Goal: Task Accomplishment & Management: Manage account settings

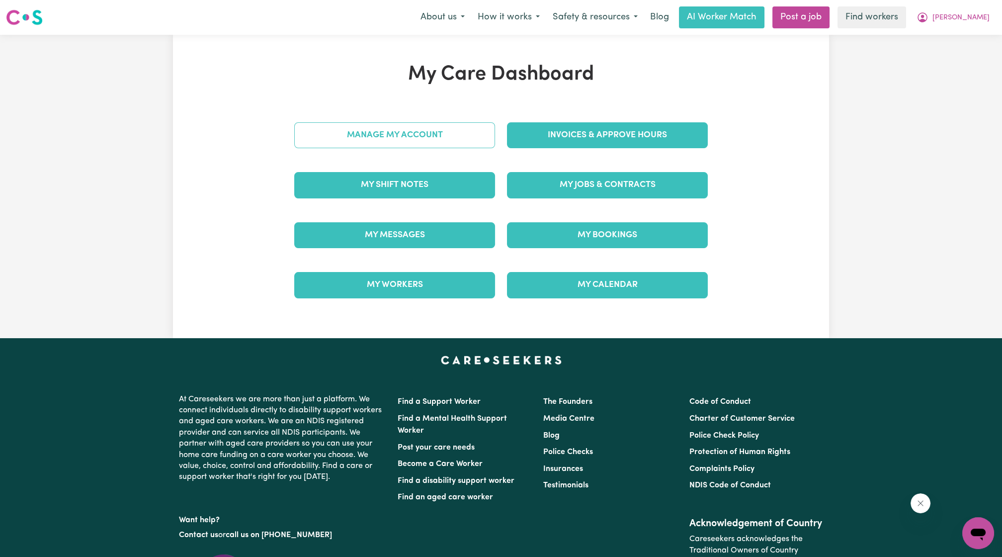
click at [438, 135] on link "Manage My Account" at bounding box center [394, 135] width 201 height 26
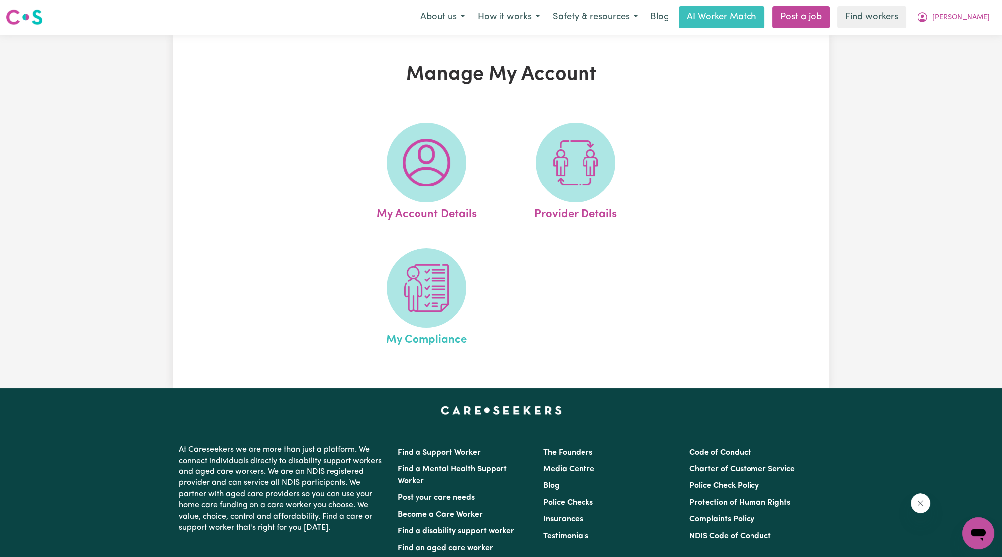
click at [456, 339] on span "My Compliance" at bounding box center [426, 338] width 81 height 21
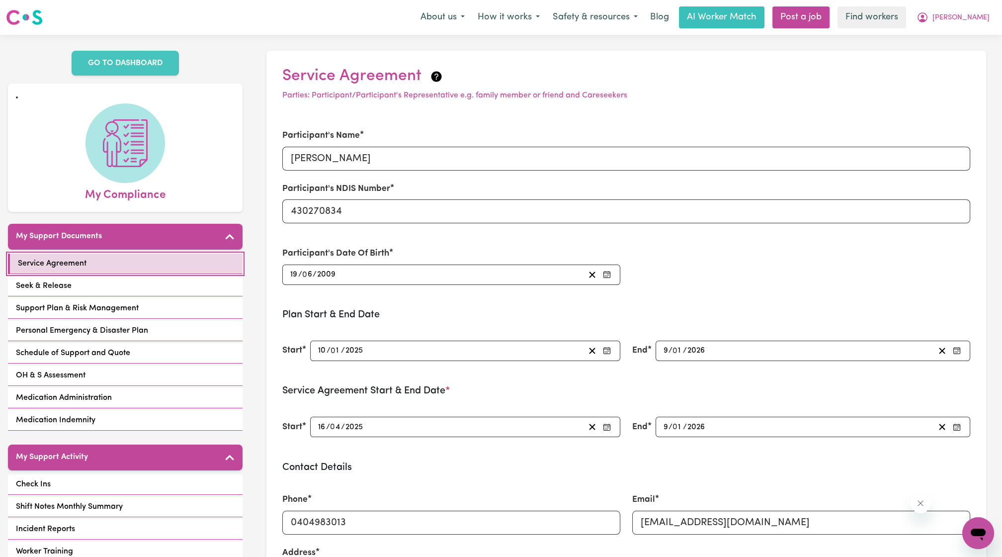
click at [85, 260] on link "Service Agreement" at bounding box center [125, 264] width 235 height 20
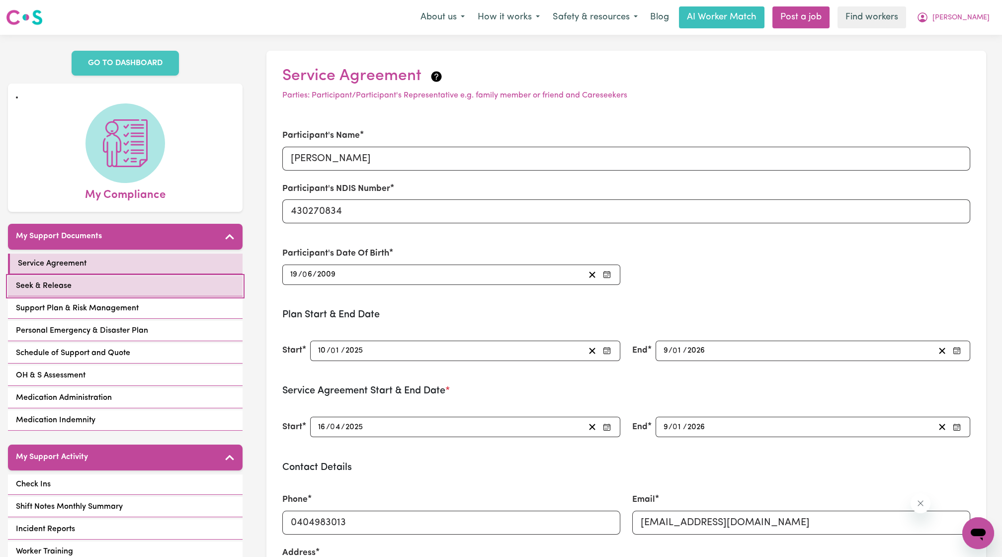
click at [78, 276] on link "Seek & Release" at bounding box center [125, 286] width 235 height 20
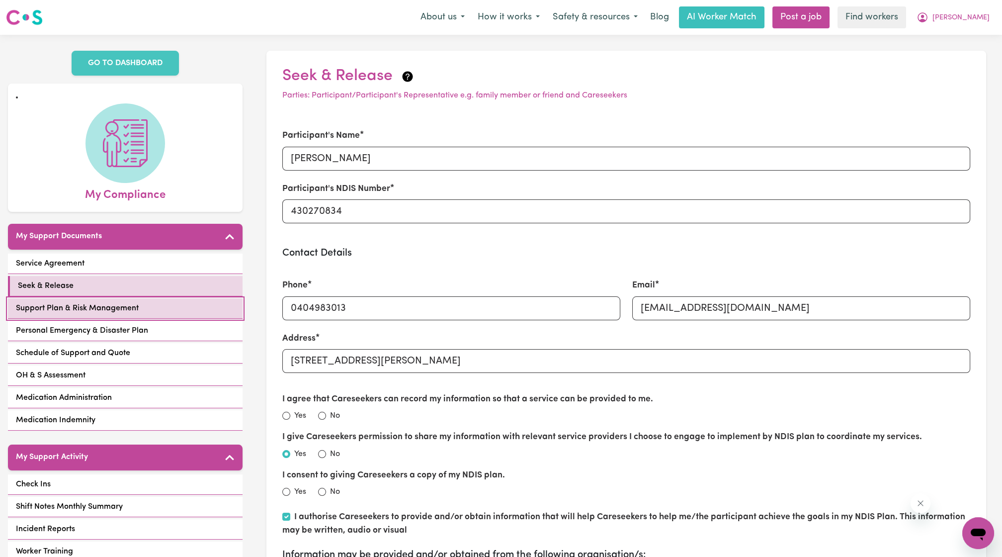
click at [132, 302] on link "Support Plan & Risk Management" at bounding box center [125, 308] width 235 height 20
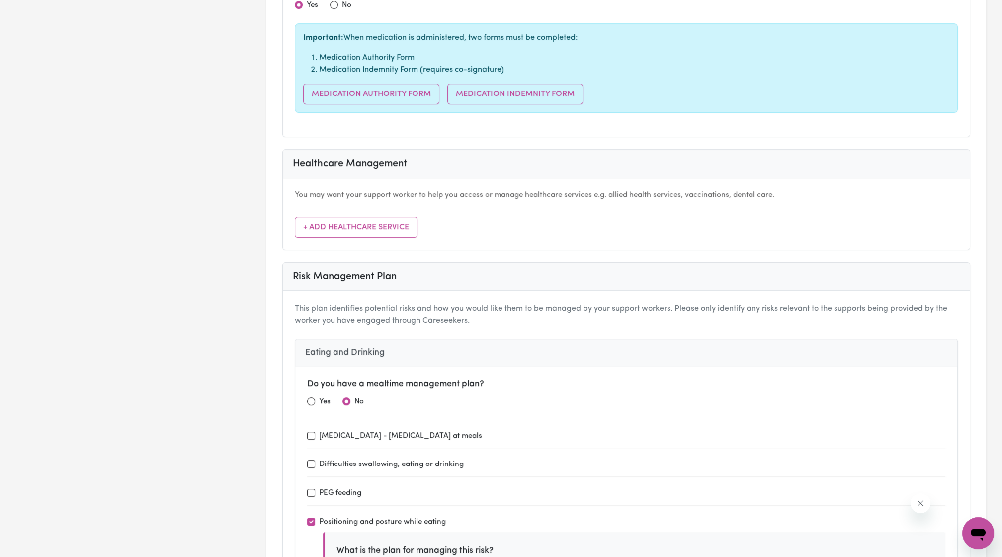
scroll to position [552, 0]
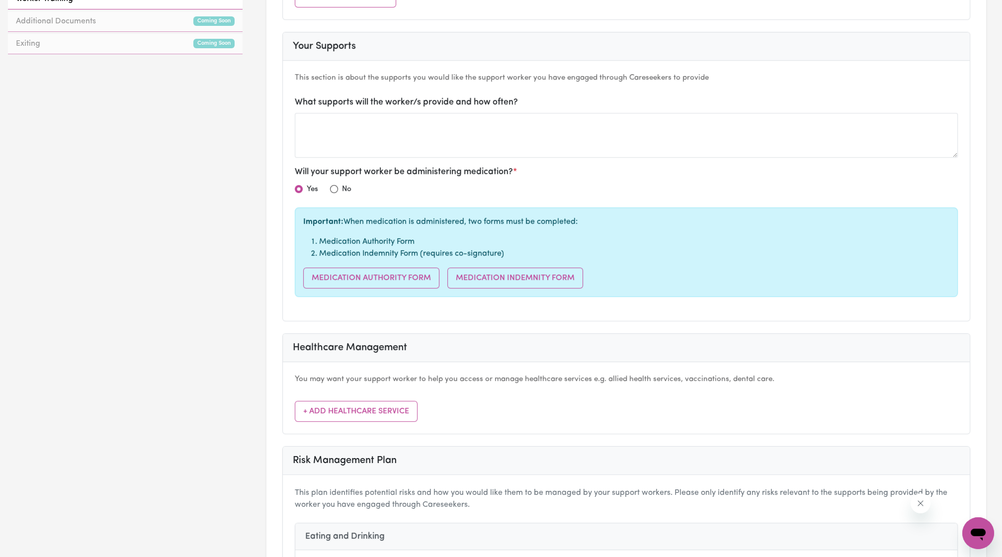
click at [713, 386] on div "You may want your support worker to help you access or manage healthcare servic…" at bounding box center [626, 398] width 687 height 72
click at [645, 249] on li "Medication Indemnity Form (requires co-signature)" at bounding box center [634, 254] width 630 height 12
drag, startPoint x: 630, startPoint y: 260, endPoint x: 472, endPoint y: 226, distance: 162.2
click at [474, 227] on div "Important: When medication is administered, two forms must be completed: Medica…" at bounding box center [626, 251] width 663 height 89
click at [470, 226] on div "Important: When medication is administered, two forms must be completed: Medica…" at bounding box center [626, 251] width 663 height 89
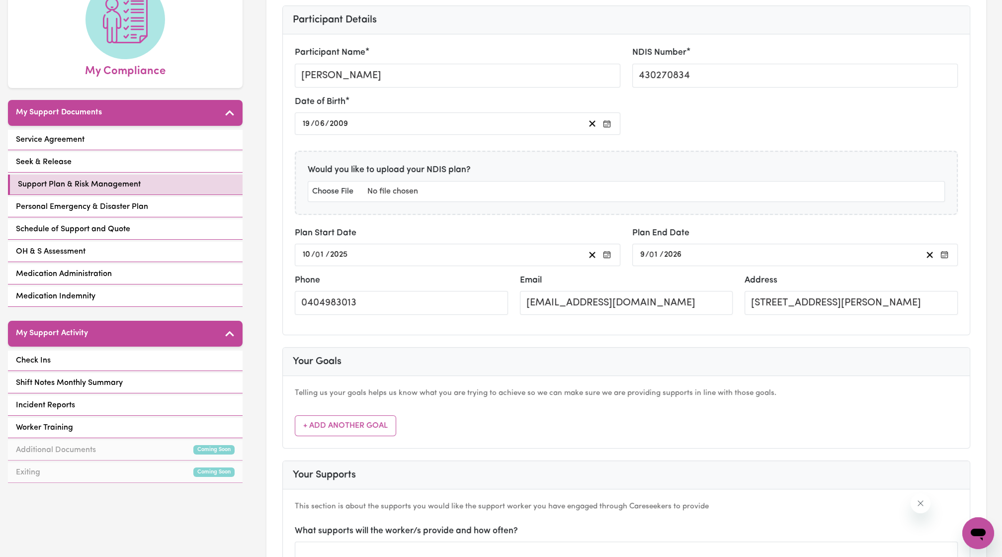
scroll to position [0, 0]
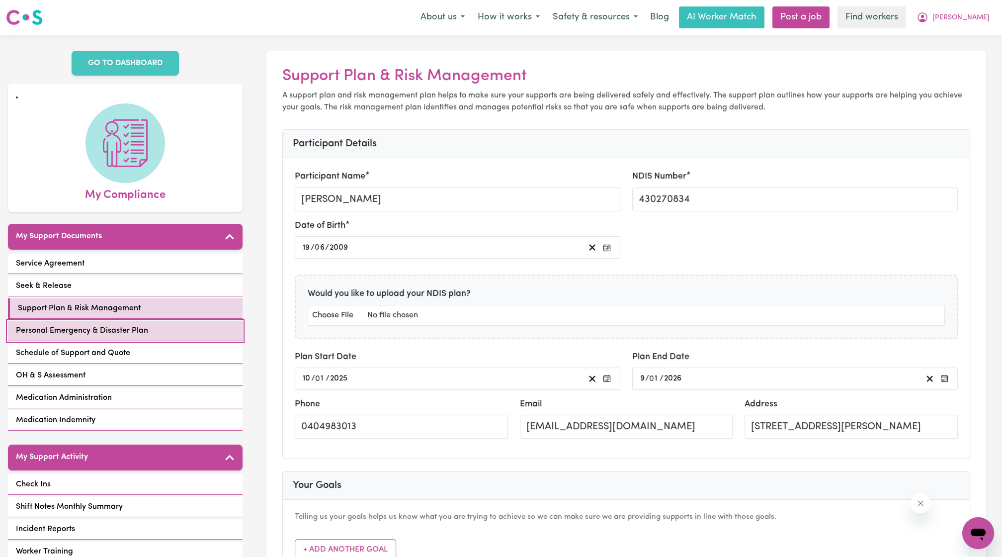
click at [117, 321] on link "Personal Emergency & Disaster Plan" at bounding box center [125, 331] width 235 height 20
select select "continue"
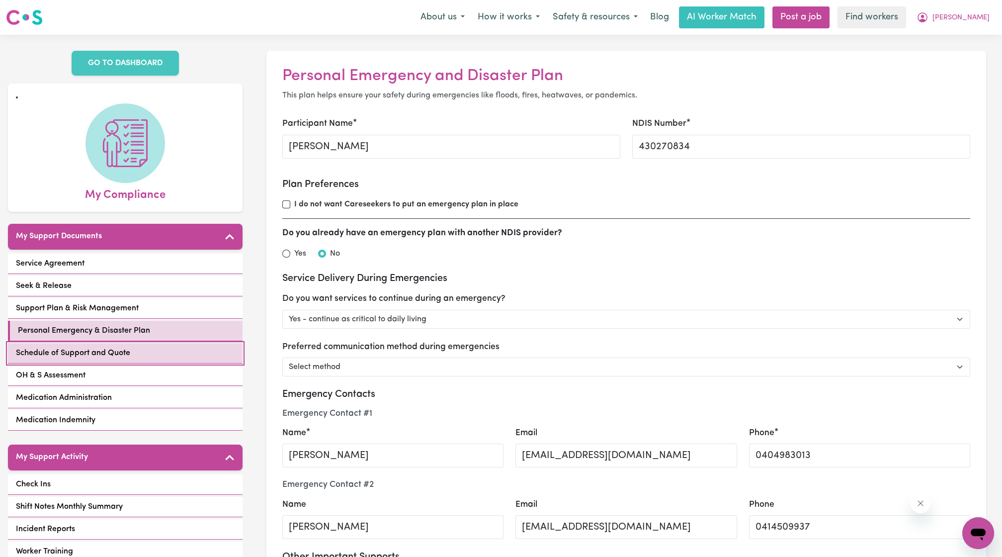
click at [97, 347] on span "Schedule of Support and Quote" at bounding box center [73, 353] width 114 height 12
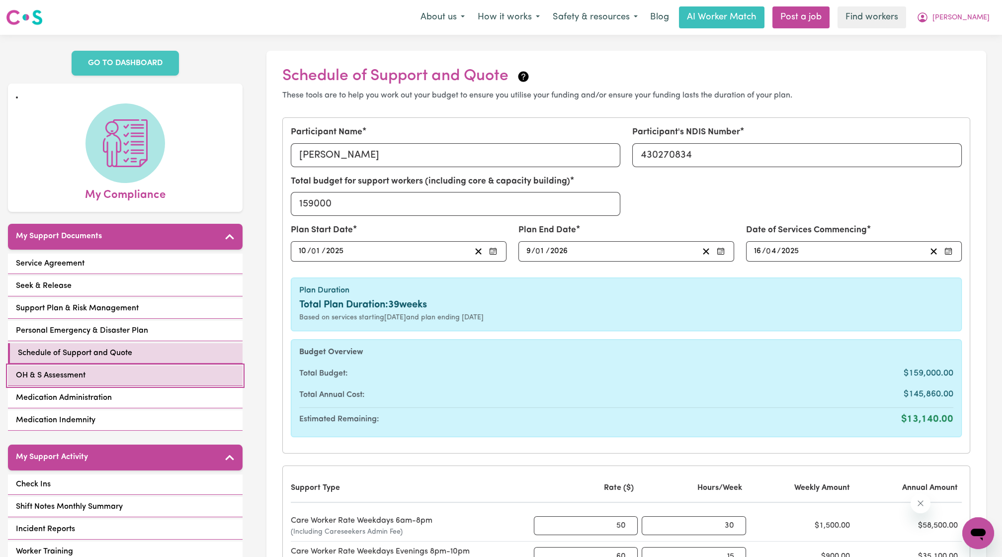
click at [103, 365] on link "OH & S Assessment" at bounding box center [125, 375] width 235 height 20
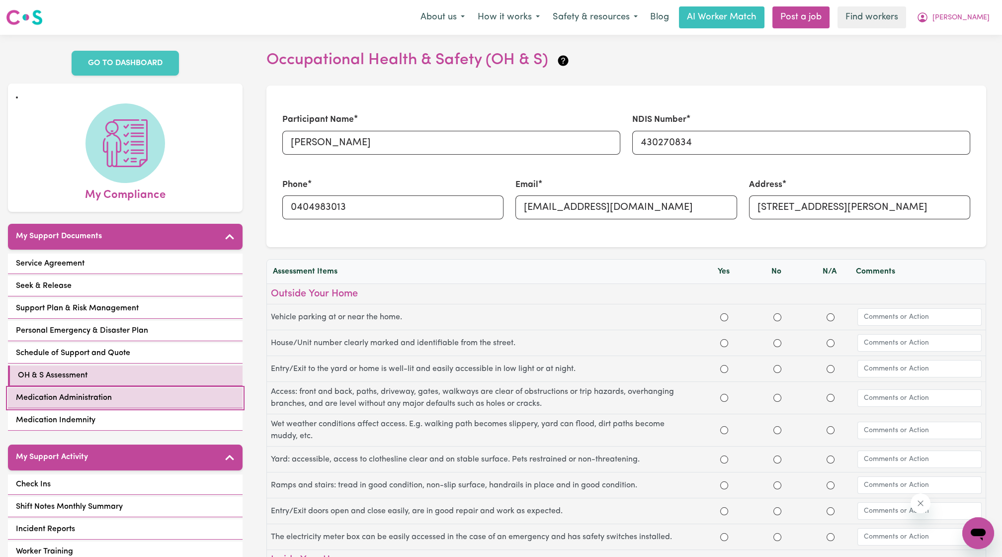
click at [106, 392] on span "Medication Administration" at bounding box center [64, 398] width 96 height 12
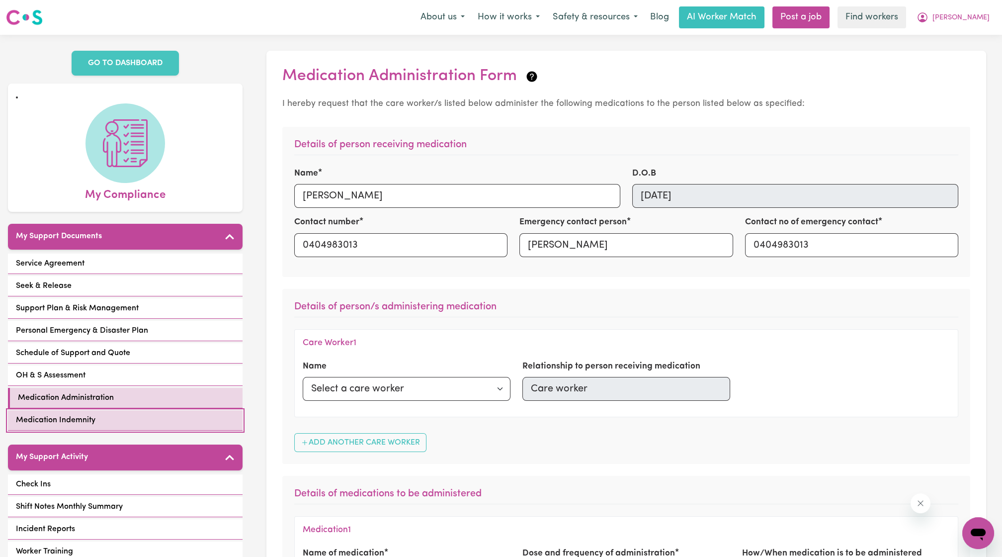
click at [137, 410] on link "Medication Indemnity" at bounding box center [125, 420] width 235 height 20
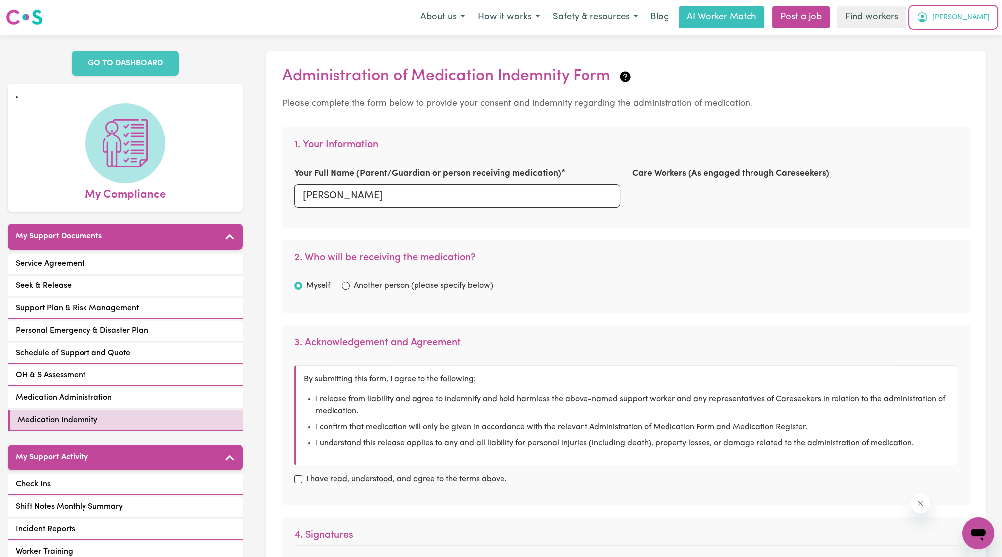
click at [951, 26] on button "[PERSON_NAME]" at bounding box center [953, 17] width 86 height 21
click at [956, 31] on link "My Dashboard" at bounding box center [956, 38] width 79 height 19
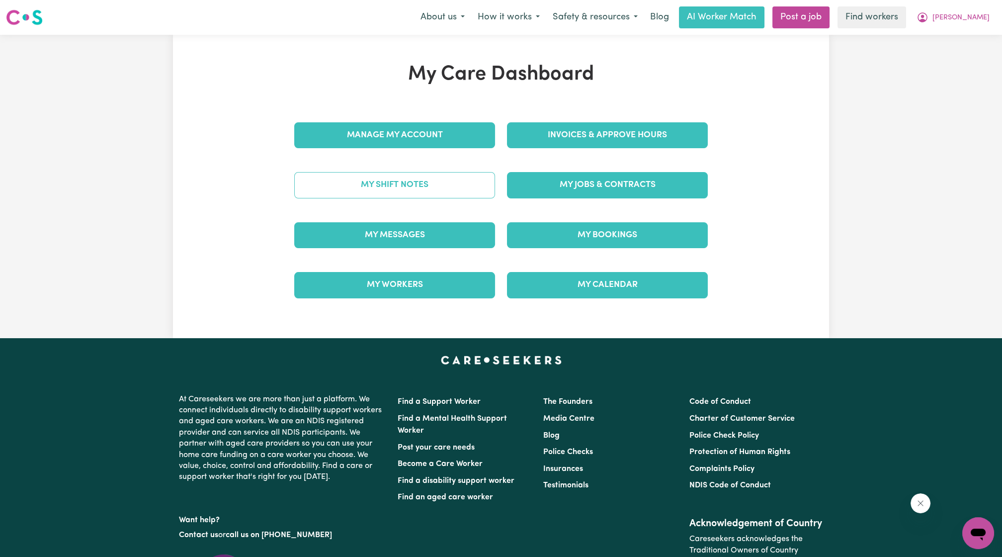
click at [391, 182] on link "My Shift Notes" at bounding box center [394, 185] width 201 height 26
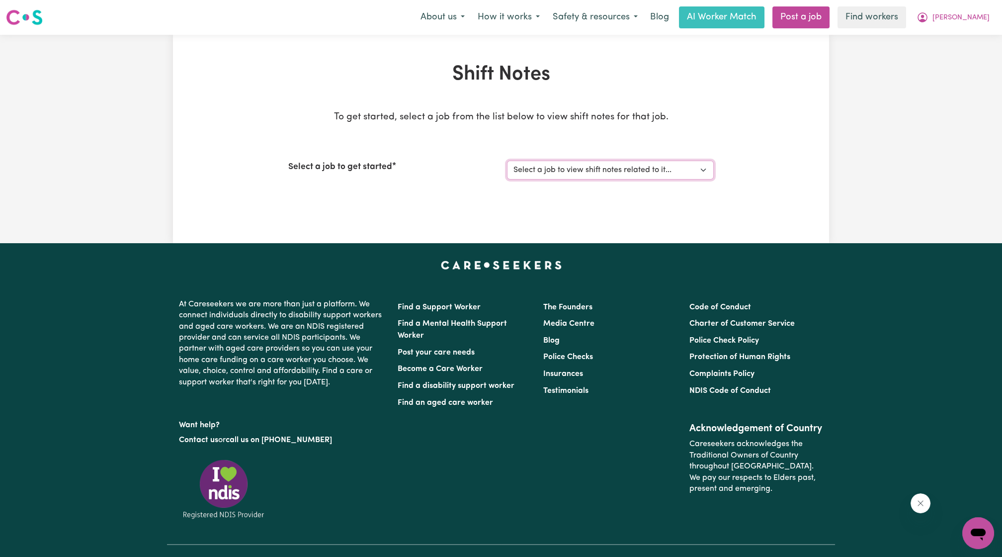
click at [528, 176] on select "Select a job to view shift notes related to it..." at bounding box center [610, 170] width 207 height 19
click at [985, 18] on span "[PERSON_NAME]" at bounding box center [961, 17] width 57 height 11
click at [954, 56] on link "Logout" at bounding box center [956, 57] width 79 height 19
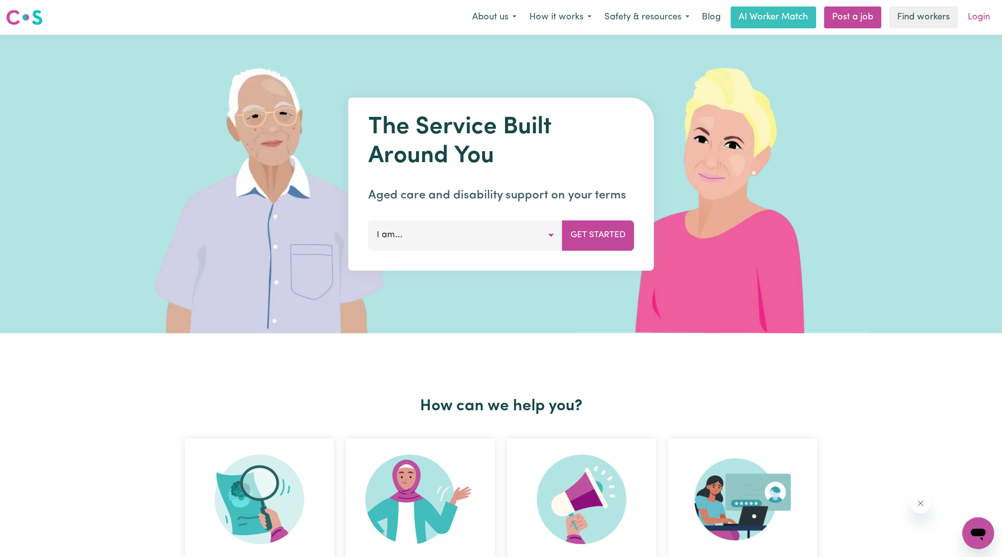
click at [977, 20] on link "Login" at bounding box center [979, 17] width 34 height 22
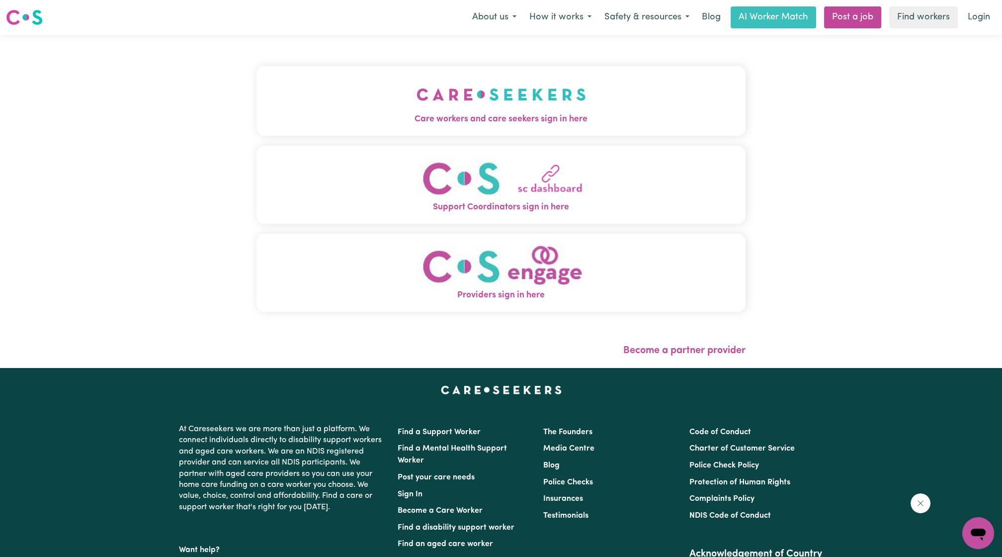
click at [413, 144] on div "Care workers and care seekers sign in here Support Coordinators sign in here Pr…" at bounding box center [501, 194] width 489 height 278
click at [409, 125] on span "Care workers and care seekers sign in here" at bounding box center [501, 119] width 489 height 13
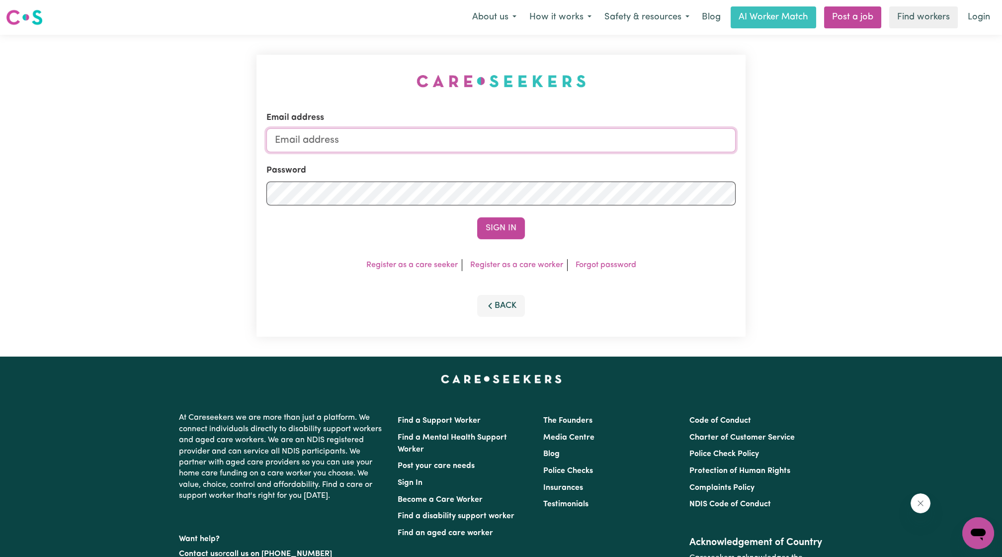
click at [427, 141] on input "Email address" at bounding box center [500, 140] width 469 height 24
click at [321, 140] on input "[EMAIL_ADDRESS][PERSON_NAME][DOMAIN_NAME]" at bounding box center [500, 140] width 469 height 24
drag, startPoint x: 328, startPoint y: 145, endPoint x: 511, endPoint y: 162, distance: 183.3
click at [509, 164] on form "Email address [EMAIL_ADDRESS][PERSON_NAME][DOMAIN_NAME] Password Sign In" at bounding box center [500, 175] width 469 height 128
type input "superuser~[EMAIL_ADDRESS][DOMAIN_NAME]"
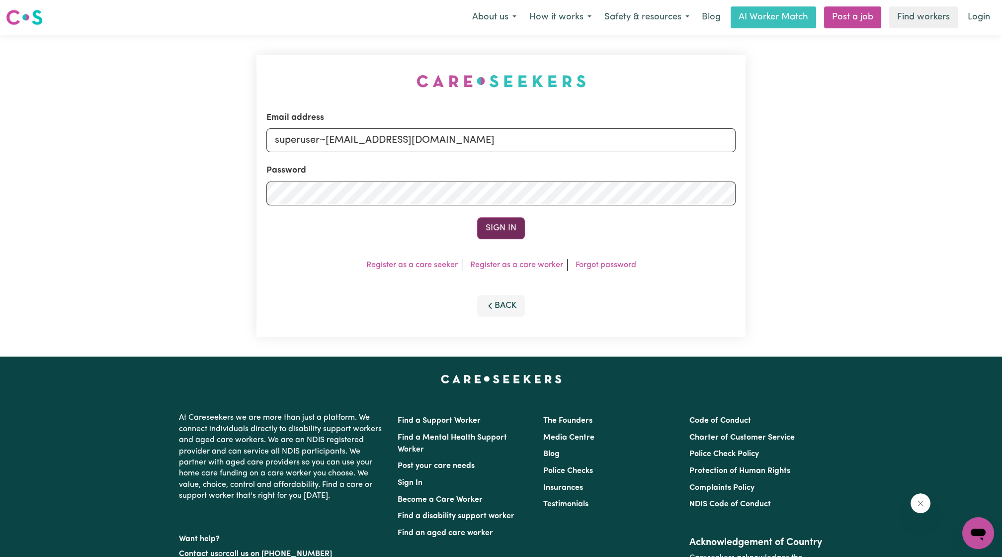
click at [511, 234] on button "Sign In" at bounding box center [501, 228] width 48 height 22
